Goal: Information Seeking & Learning: Learn about a topic

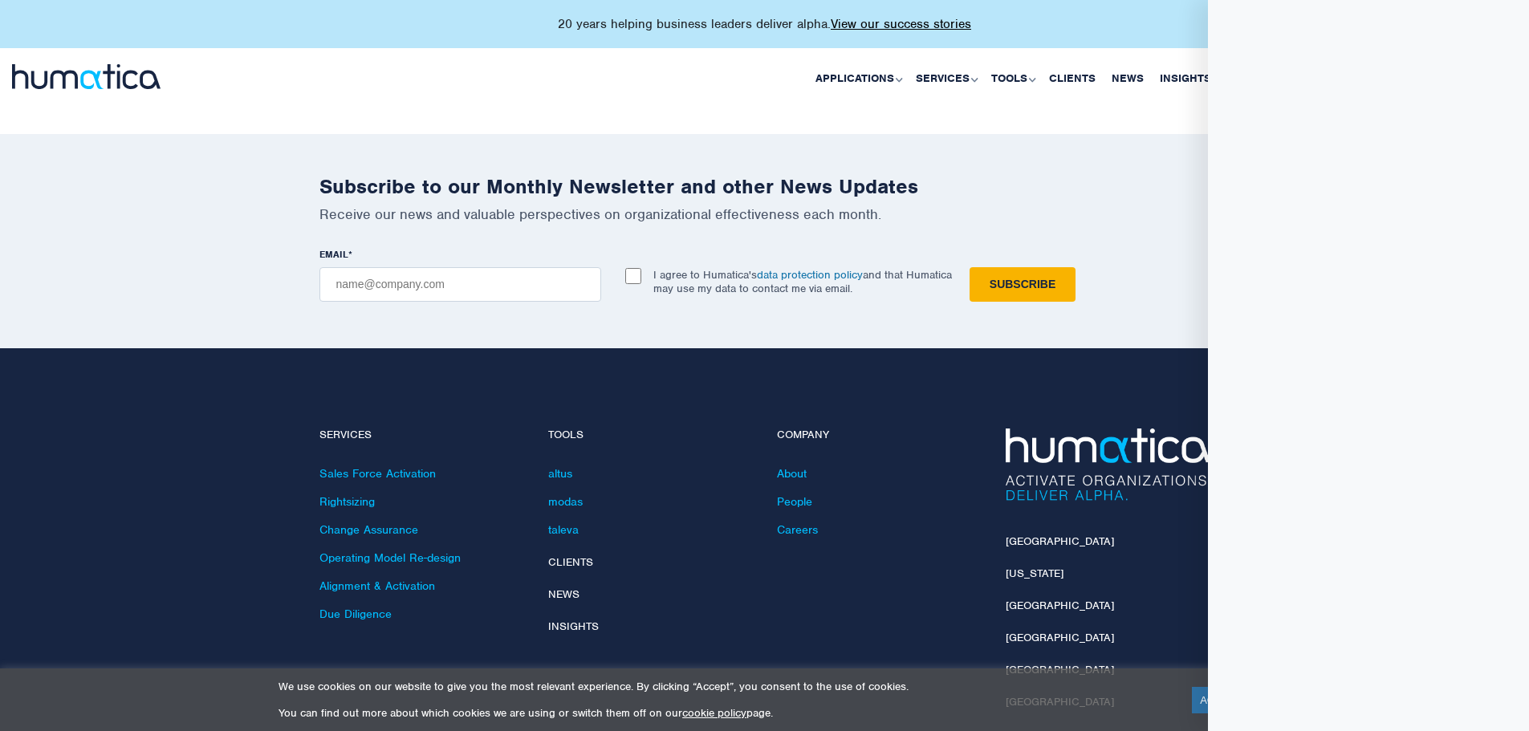
scroll to position [4776, 0]
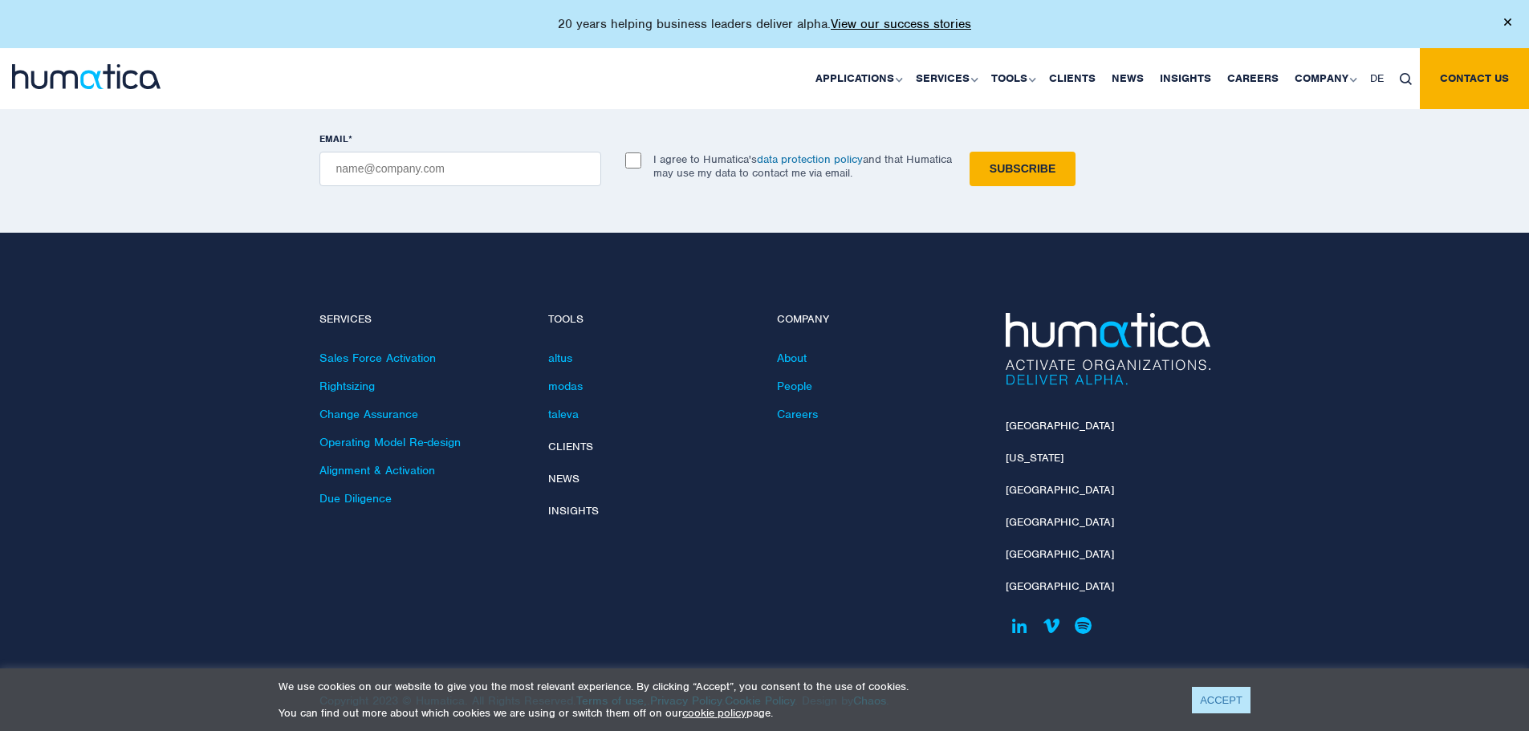
click at [1223, 707] on link "ACCEPT" at bounding box center [1221, 700] width 59 height 26
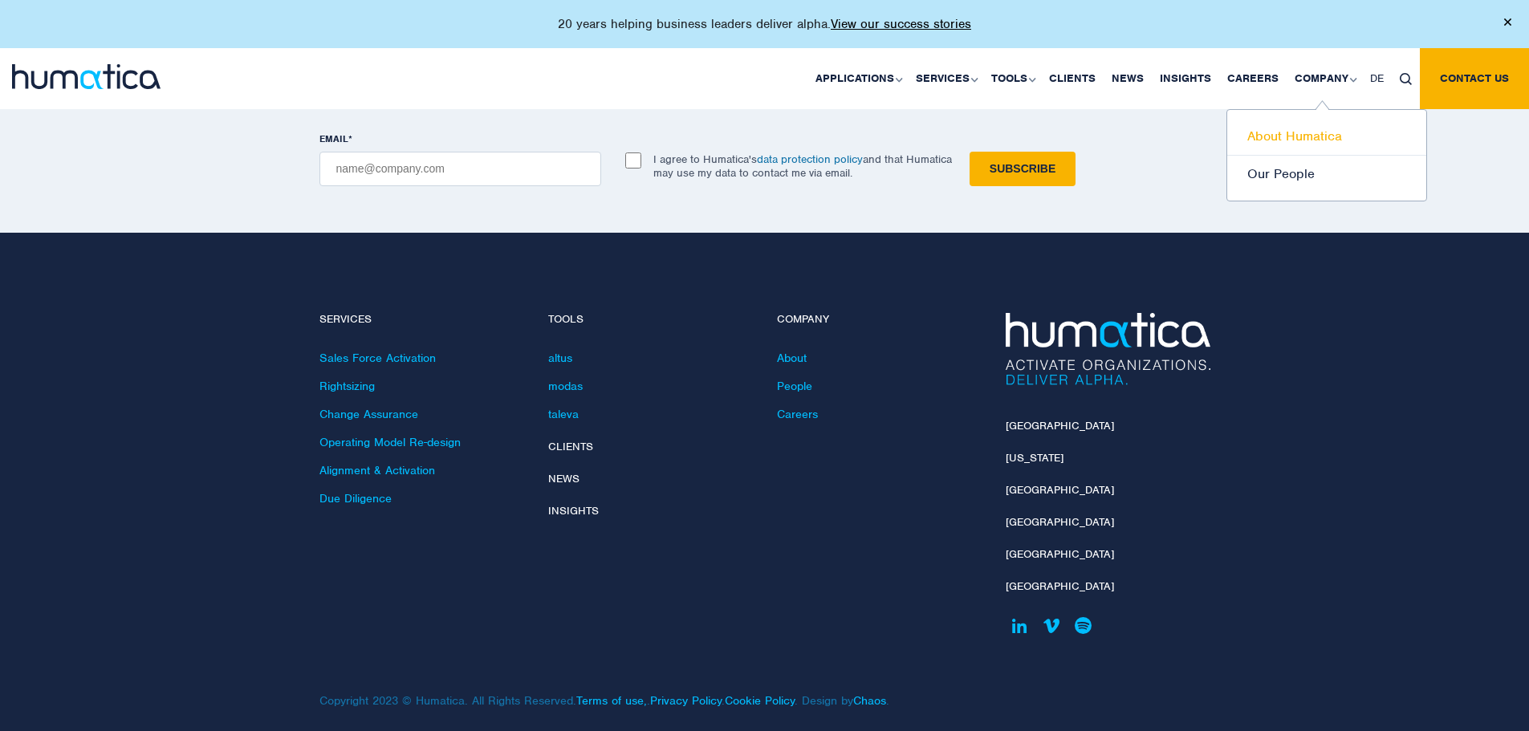
click at [1321, 142] on link "About Humatica" at bounding box center [1326, 137] width 199 height 38
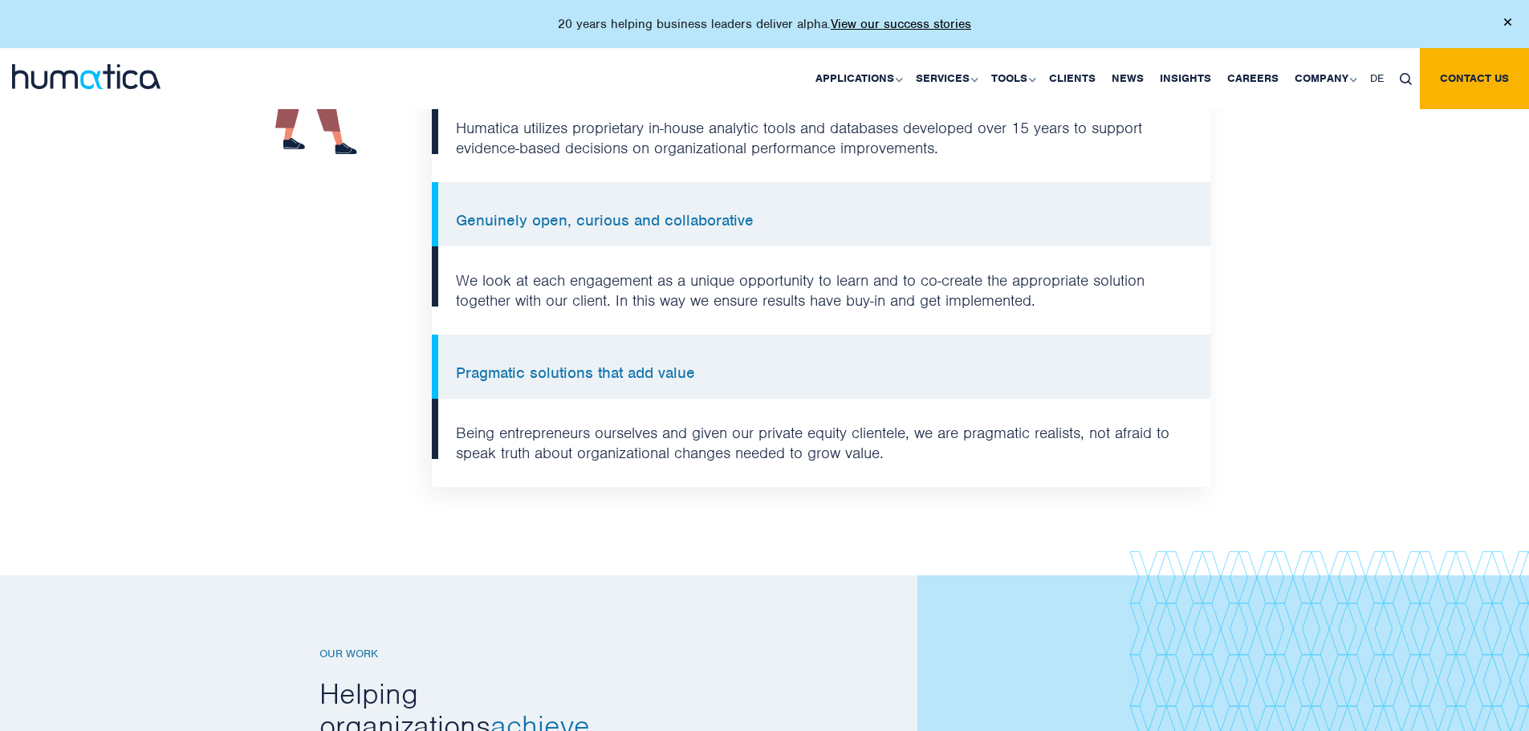
scroll to position [1766, 0]
